Goal: Ask a question

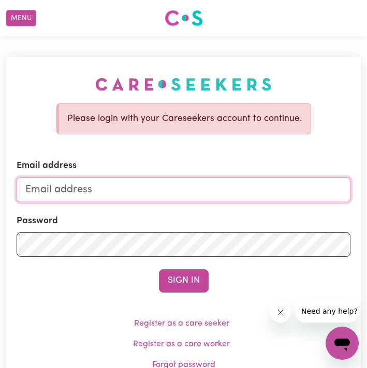
type input "[EMAIL_ADDRESS][DOMAIN_NAME]"
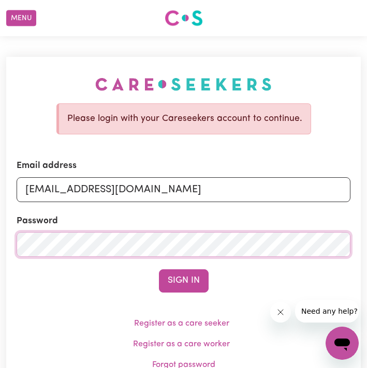
click at [183, 280] on button "Sign In" at bounding box center [184, 280] width 50 height 23
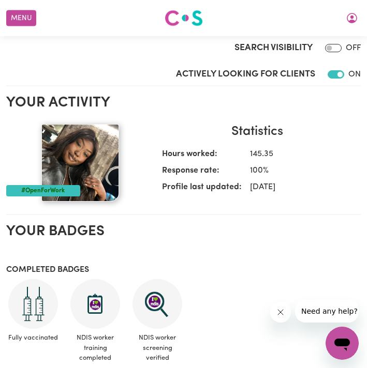
scroll to position [183, 0]
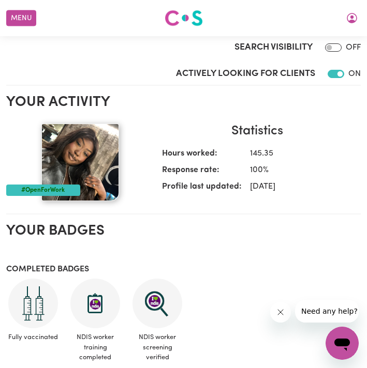
click at [71, 190] on div "#OpenForWork" at bounding box center [43, 190] width 74 height 11
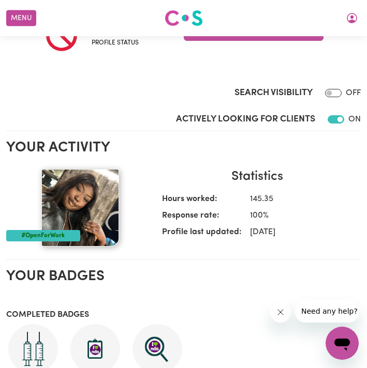
scroll to position [0, 0]
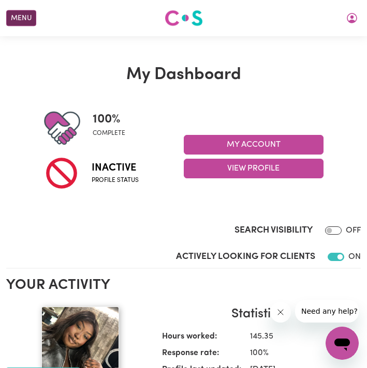
click at [34, 12] on button "Menu" at bounding box center [21, 18] width 30 height 16
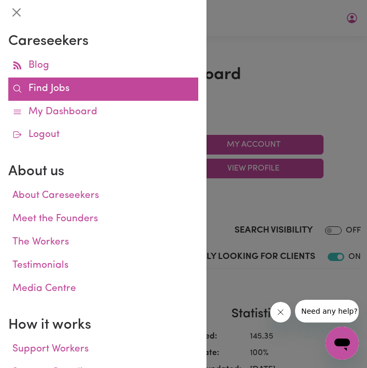
click at [66, 91] on link "Find Jobs" at bounding box center [103, 89] width 190 height 23
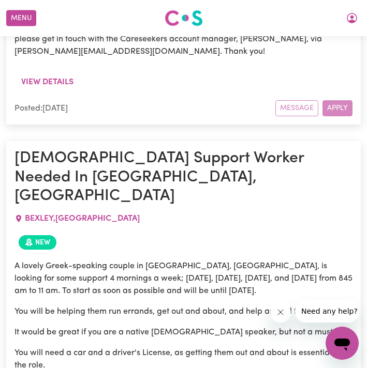
scroll to position [1395, 7]
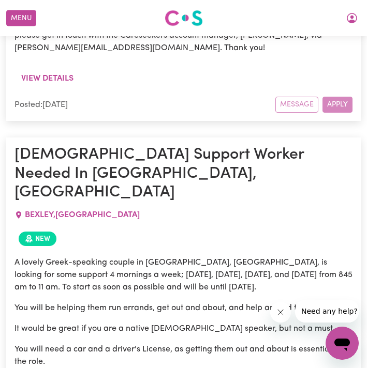
click at [126, 256] on p "A lovely Greek-speaking couple in [GEOGRAPHIC_DATA], [GEOGRAPHIC_DATA], is look…" at bounding box center [183, 274] width 338 height 37
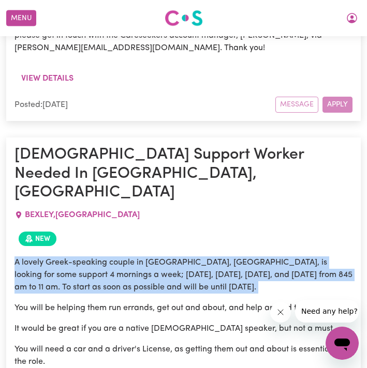
click at [126, 256] on p "A lovely Greek-speaking couple in [GEOGRAPHIC_DATA], [GEOGRAPHIC_DATA], is look…" at bounding box center [183, 274] width 338 height 37
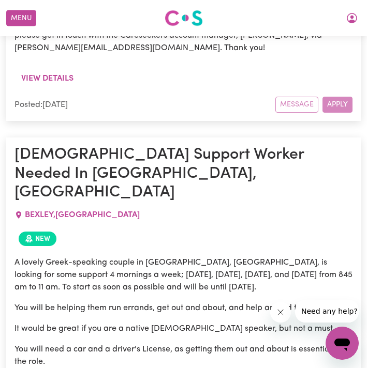
click at [127, 256] on p "A lovely Greek-speaking couple in [GEOGRAPHIC_DATA], [GEOGRAPHIC_DATA], is look…" at bounding box center [183, 274] width 338 height 37
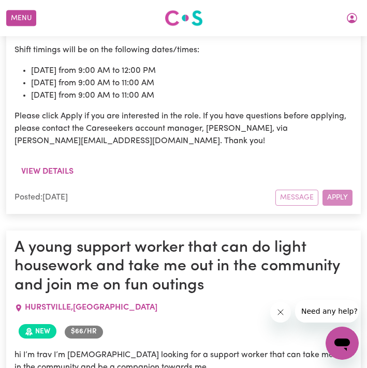
scroll to position [3698, 0]
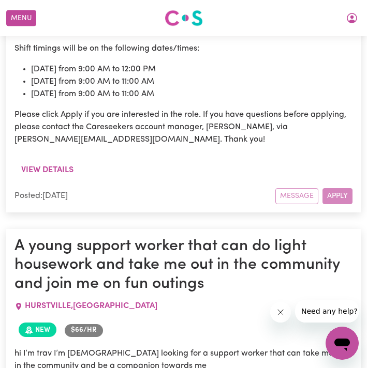
click at [172, 237] on h1 "A young support worker that can do light housework and take me out in the commu…" at bounding box center [183, 265] width 338 height 56
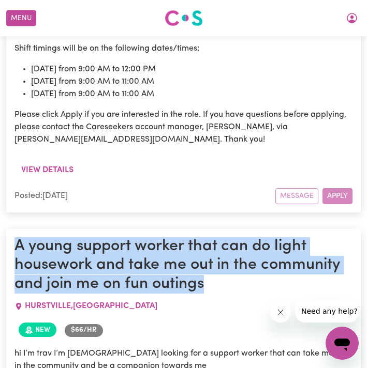
click at [172, 237] on h1 "A young support worker that can do light housework and take me out in the commu…" at bounding box center [183, 265] width 338 height 56
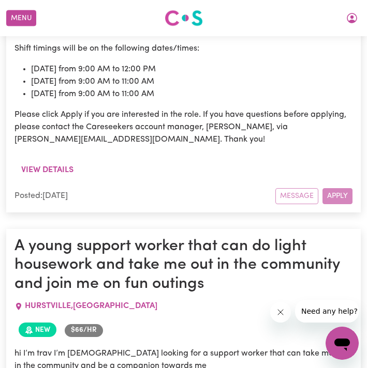
click at [173, 237] on h1 "A young support worker that can do light housework and take me out in the commu…" at bounding box center [183, 265] width 338 height 56
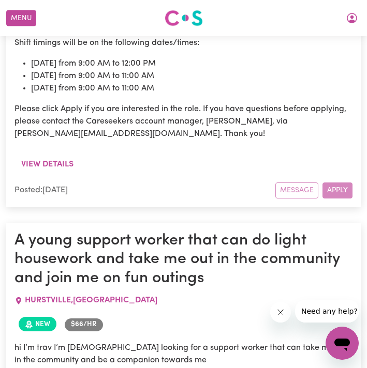
scroll to position [3704, 0]
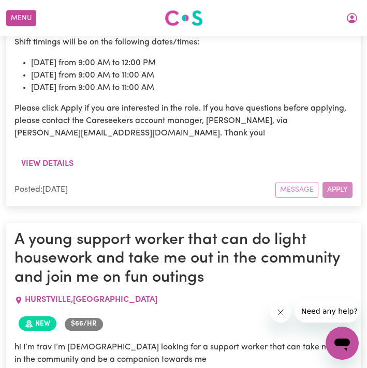
click at [154, 341] on p "hi I’m trav I’m [DEMOGRAPHIC_DATA] looking for a support worker that can take m…" at bounding box center [183, 353] width 338 height 25
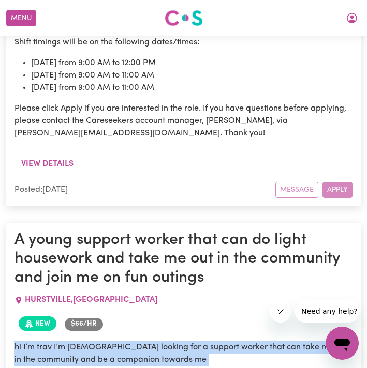
click at [154, 341] on p "hi I’m trav I’m [DEMOGRAPHIC_DATA] looking for a support worker that can take m…" at bounding box center [183, 353] width 338 height 25
click at [146, 341] on p "hi I’m trav I’m [DEMOGRAPHIC_DATA] looking for a support worker that can take m…" at bounding box center [183, 353] width 338 height 25
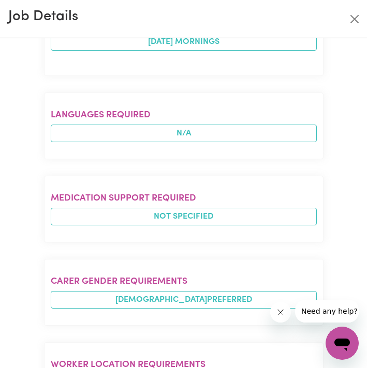
scroll to position [803, 0]
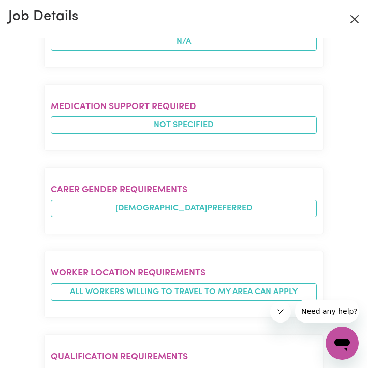
click at [358, 21] on button "Close" at bounding box center [354, 19] width 17 height 17
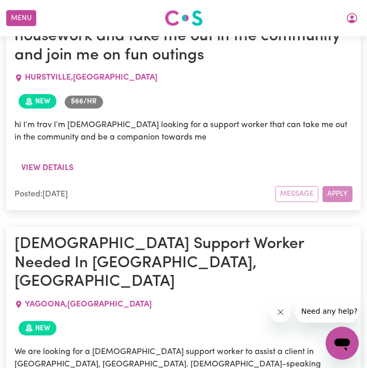
click at [343, 337] on icon "Open messaging window" at bounding box center [341, 343] width 19 height 19
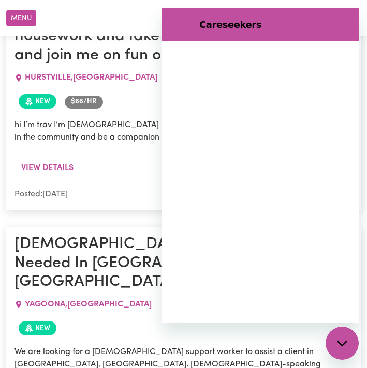
scroll to position [0, 0]
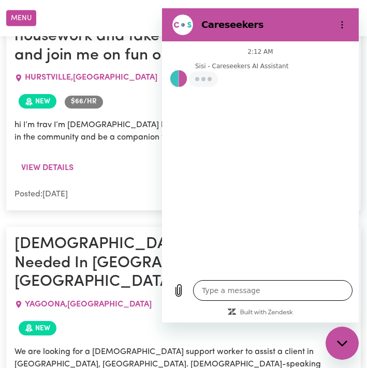
type textarea "x"
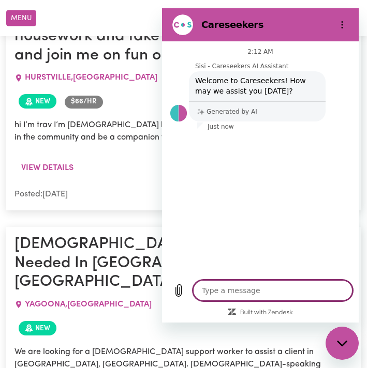
click at [268, 289] on textarea at bounding box center [272, 290] width 159 height 21
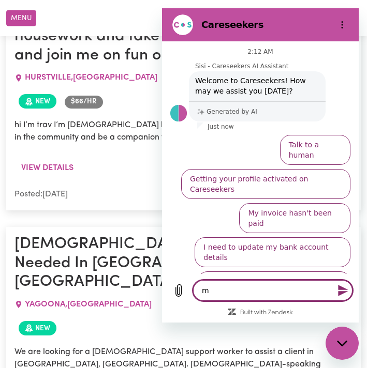
type textarea "m"
type textarea "x"
type textarea "my"
type textarea "x"
type textarea "mya"
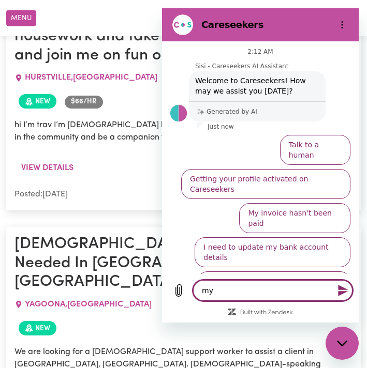
type textarea "x"
type textarea "mya="
type textarea "x"
type textarea "mya"
type textarea "x"
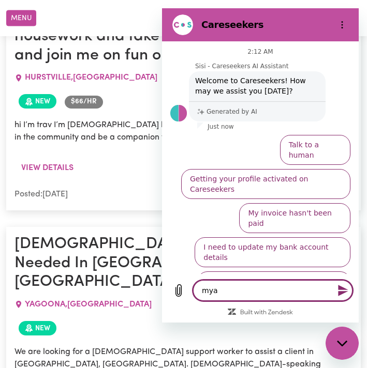
type textarea "my"
type textarea "x"
type textarea "my"
type textarea "x"
type textarea "my a"
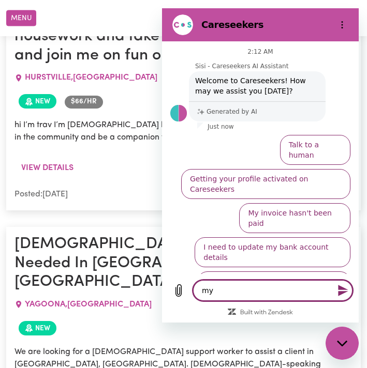
type textarea "x"
type textarea "my ac"
type textarea "x"
type textarea "my acc"
type textarea "x"
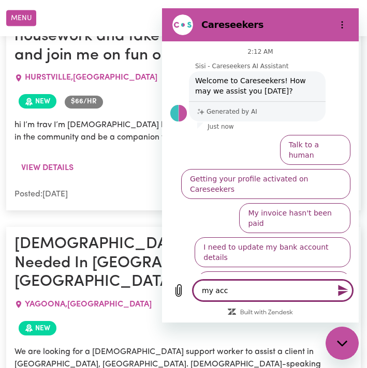
type textarea "my acco"
type textarea "x"
type textarea "my accou"
type textarea "x"
type textarea "my accoun"
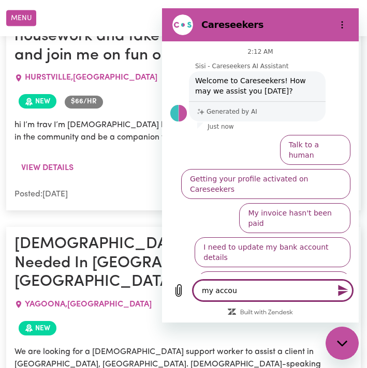
type textarea "x"
type textarea "my account"
type textarea "x"
type textarea "my account"
type textarea "x"
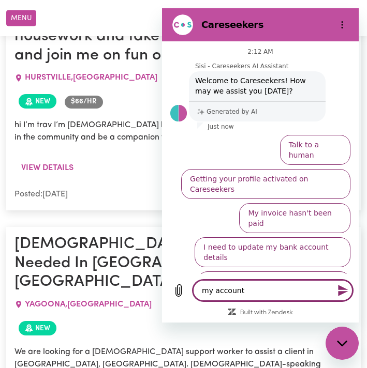
type textarea "my account n"
type textarea "x"
type textarea "my account ne"
type textarea "x"
type textarea "my account nee"
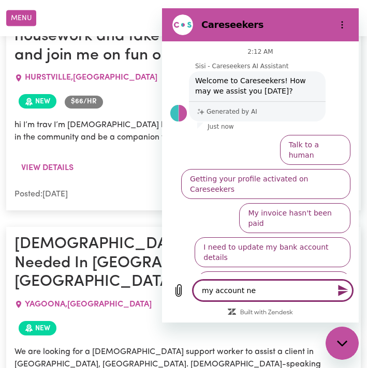
type textarea "x"
type textarea "my account need"
type textarea "x"
type textarea "my account needs"
type textarea "x"
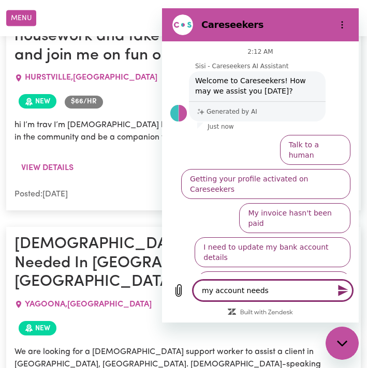
type textarea "my account needs"
type textarea "x"
type textarea "my account needs t"
type textarea "x"
type textarea "my account needs to"
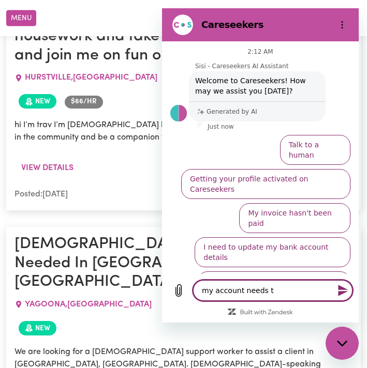
type textarea "x"
type textarea "my account needs to"
type textarea "x"
type textarea "my account needs to b"
type textarea "x"
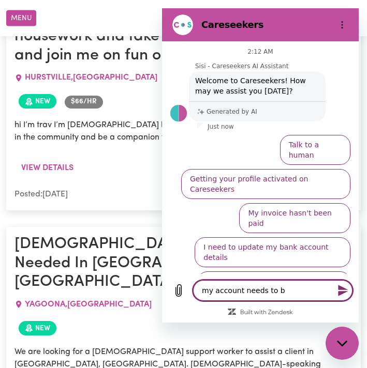
type textarea "my account needs to be"
type textarea "x"
type textarea "my account needs to be"
type textarea "x"
type textarea "my account needs to be a"
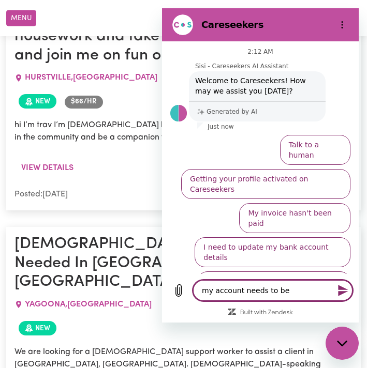
type textarea "x"
type textarea "my account needs to be ac"
type textarea "x"
type textarea "my account needs to be act"
type textarea "x"
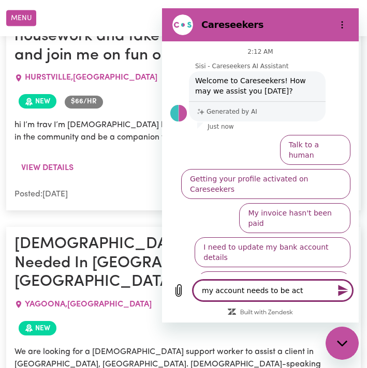
type textarea "my account needs to be acti"
type textarea "x"
type textarea "my account needs to be activ"
type textarea "x"
type textarea "my account needs to be active"
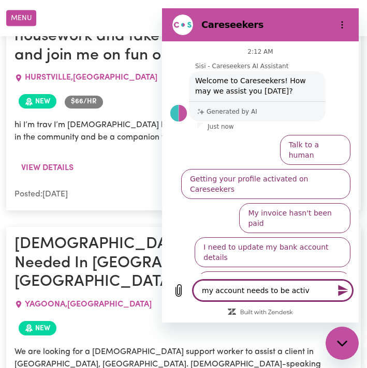
type textarea "x"
type textarea "my account needs to be active"
click at [336, 293] on button "Send message" at bounding box center [341, 290] width 21 height 21
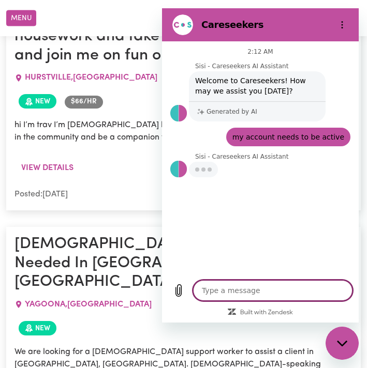
type textarea "x"
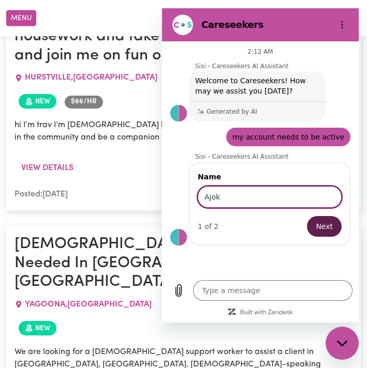
type input "Ajok"
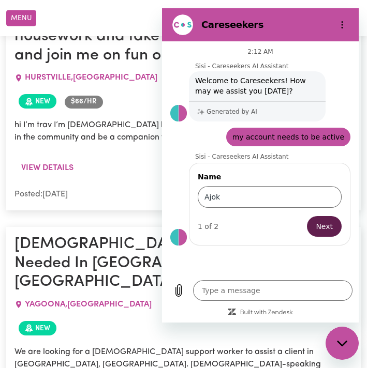
click at [323, 229] on span "Next" at bounding box center [323, 226] width 17 height 12
type textarea "x"
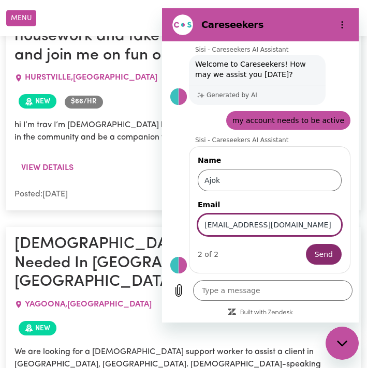
type input "[EMAIL_ADDRESS][DOMAIN_NAME]"
click at [320, 254] on button "Send" at bounding box center [324, 254] width 36 height 21
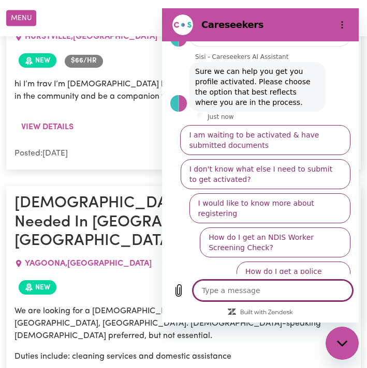
scroll to position [175, 0]
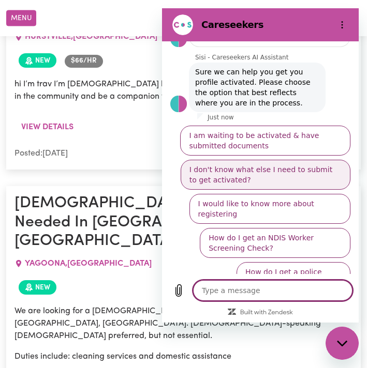
click at [242, 181] on button "I don't know what else I need to submit to get activated?" at bounding box center [265, 175] width 170 height 30
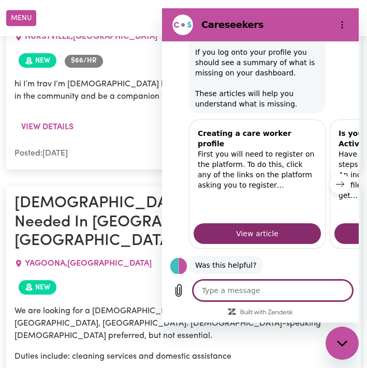
scroll to position [372, 0]
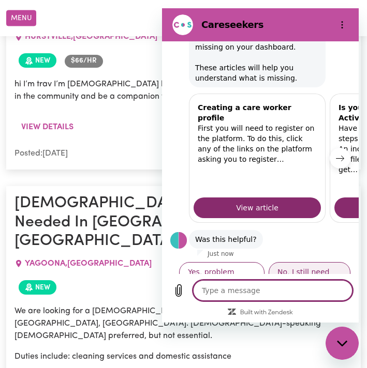
click at [308, 262] on button "No, I still need help" at bounding box center [309, 277] width 82 height 30
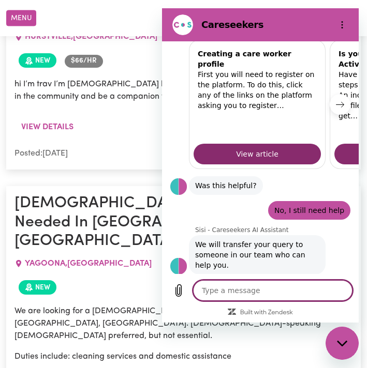
scroll to position [428, 0]
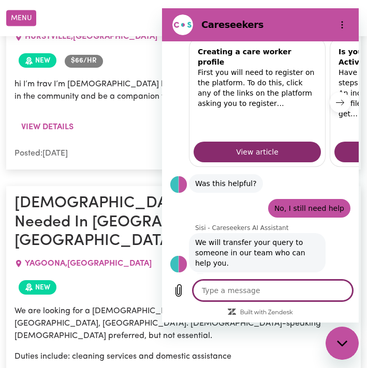
type textarea "x"
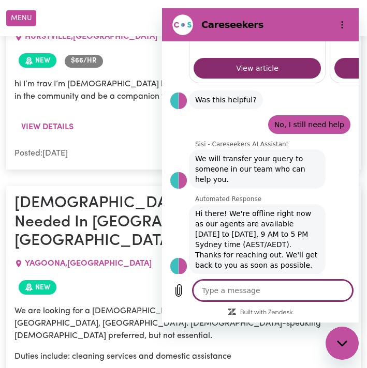
scroll to position [514, 0]
